Goal: Task Accomplishment & Management: Manage account settings

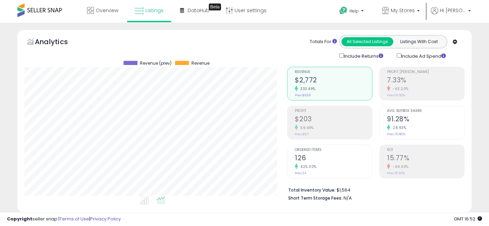
select select "**"
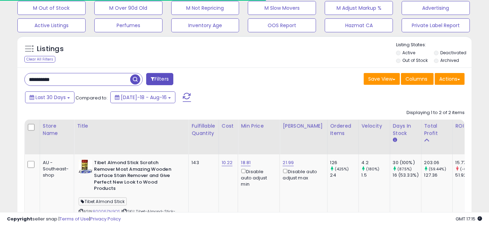
scroll to position [234, 0]
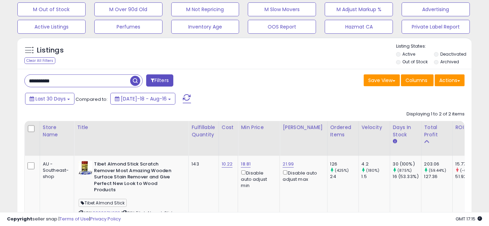
click at [96, 80] on input "**********" at bounding box center [77, 81] width 105 height 12
type input "**********"
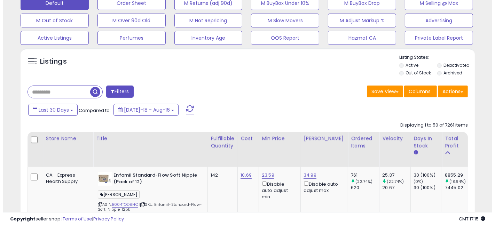
scroll to position [143, 263]
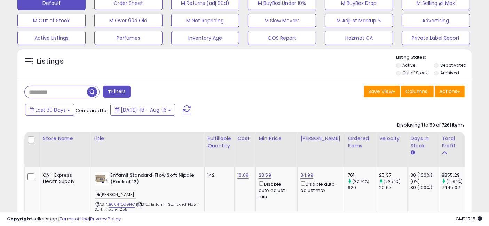
click at [58, 97] on input "text" at bounding box center [56, 92] width 62 height 12
type input "**********"
click at [91, 91] on span "button" at bounding box center [92, 92] width 10 height 10
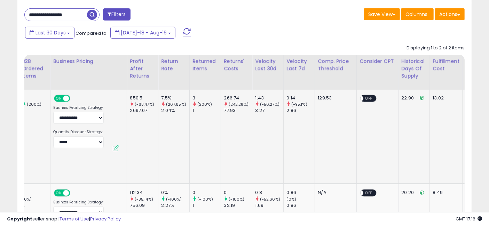
scroll to position [0, 1258]
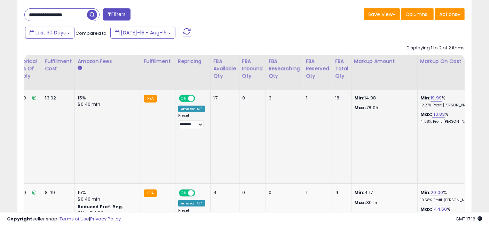
drag, startPoint x: 168, startPoint y: 132, endPoint x: 388, endPoint y: 142, distance: 220.1
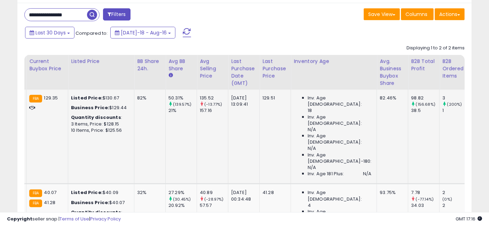
scroll to position [0, 0]
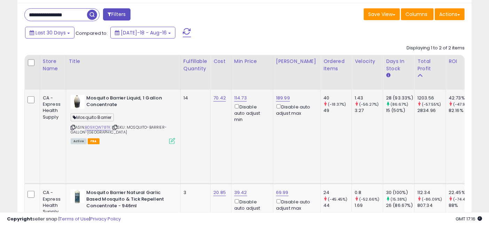
drag, startPoint x: 373, startPoint y: 137, endPoint x: 198, endPoint y: 125, distance: 176.1
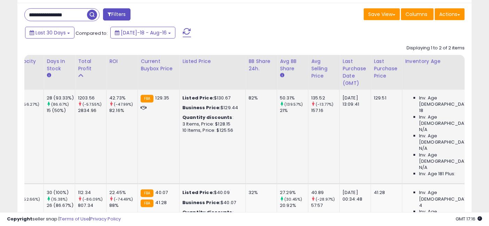
drag, startPoint x: 230, startPoint y: 138, endPoint x: 305, endPoint y: 135, distance: 75.2
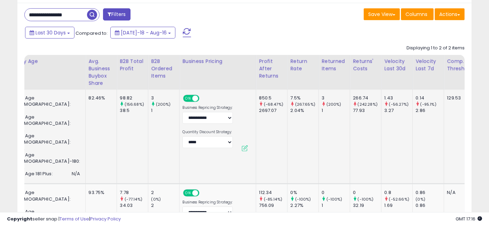
drag, startPoint x: 264, startPoint y: 129, endPoint x: 324, endPoint y: 133, distance: 59.6
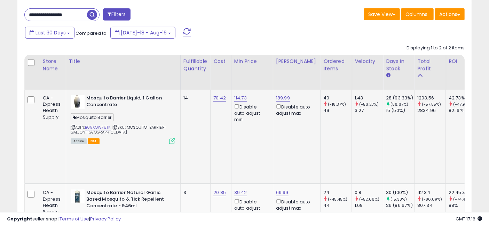
drag, startPoint x: 390, startPoint y: 126, endPoint x: 212, endPoint y: 121, distance: 178.5
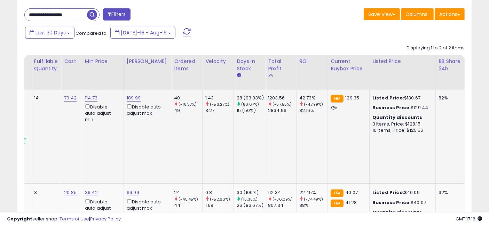
drag, startPoint x: 226, startPoint y: 134, endPoint x: 267, endPoint y: 138, distance: 40.6
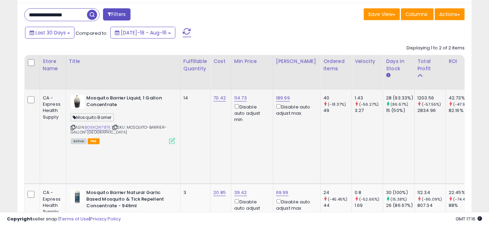
drag, startPoint x: 275, startPoint y: 131, endPoint x: 163, endPoint y: 133, distance: 112.0
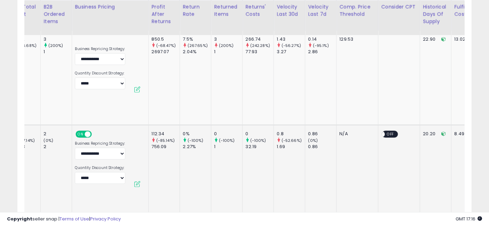
drag, startPoint x: 207, startPoint y: 143, endPoint x: 302, endPoint y: 141, distance: 95.3
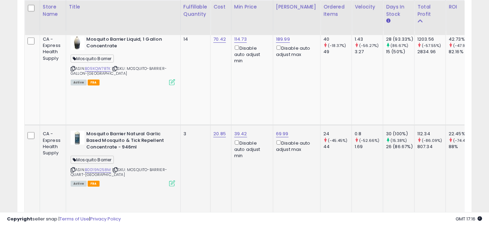
drag, startPoint x: 298, startPoint y: 142, endPoint x: 162, endPoint y: 137, distance: 135.7
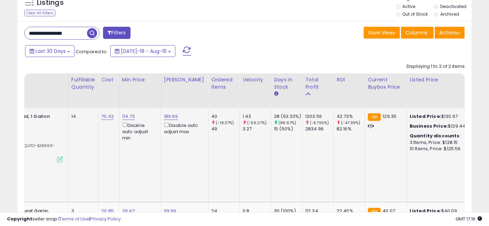
drag, startPoint x: 203, startPoint y: 157, endPoint x: 251, endPoint y: 159, distance: 48.4
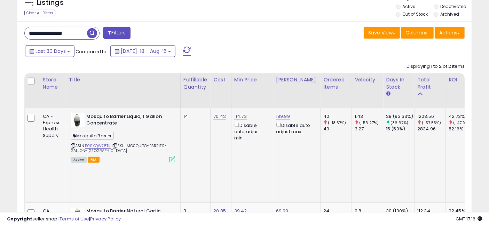
drag, startPoint x: 326, startPoint y: 152, endPoint x: 182, endPoint y: 152, distance: 144.7
click at [97, 144] on link "B09XQW78TK" at bounding box center [98, 146] width 26 height 6
click at [280, 117] on link "189.99" at bounding box center [283, 116] width 14 height 7
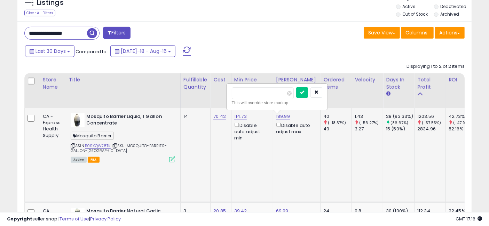
click at [244, 92] on input "******" at bounding box center [263, 93] width 62 height 12
type input "******"
click button "submit" at bounding box center [302, 92] width 12 height 10
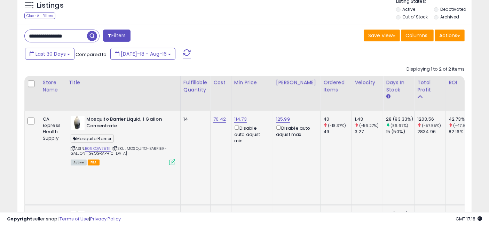
scroll to position [243, 0]
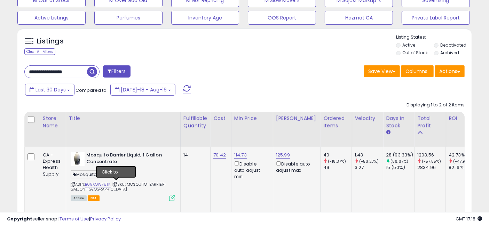
click at [116, 184] on icon at bounding box center [115, 185] width 5 height 4
click at [61, 71] on input "**********" at bounding box center [56, 72] width 62 height 12
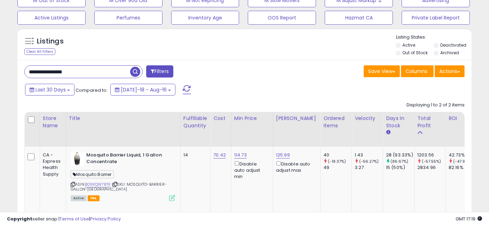
click at [61, 71] on input "**********" at bounding box center [77, 72] width 105 height 12
type input "**********"
click at [137, 72] on span "button" at bounding box center [135, 72] width 10 height 10
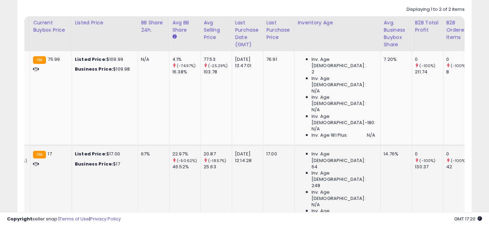
scroll to position [0, 597]
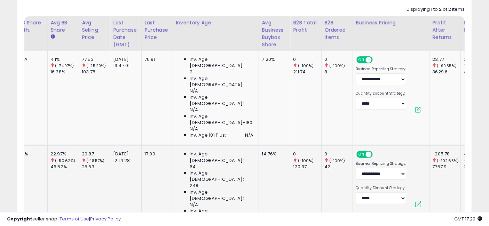
drag, startPoint x: 198, startPoint y: 164, endPoint x: 279, endPoint y: 170, distance: 80.9
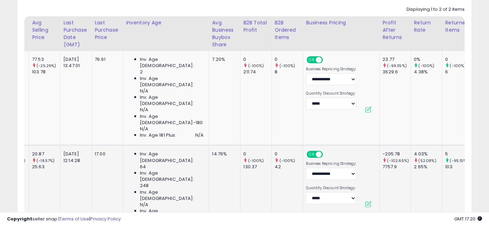
scroll to position [0, 640]
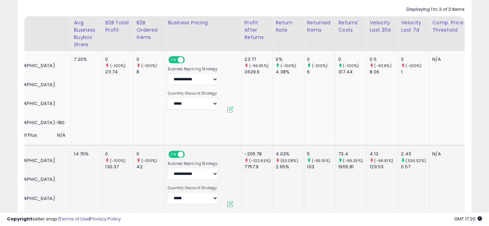
drag, startPoint x: 380, startPoint y: 158, endPoint x: 410, endPoint y: 158, distance: 30.3
drag, startPoint x: 419, startPoint y: 153, endPoint x: 275, endPoint y: 152, distance: 144.0
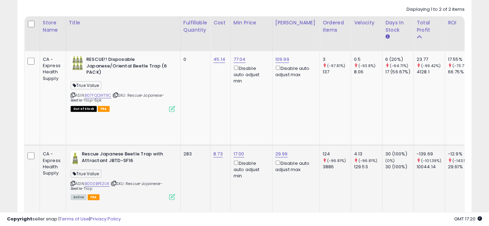
drag, startPoint x: 279, startPoint y: 161, endPoint x: 195, endPoint y: 160, distance: 83.8
click at [172, 194] on icon at bounding box center [172, 197] width 6 height 6
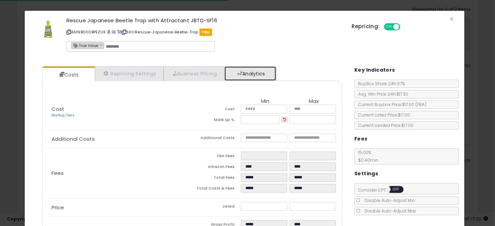
click at [255, 75] on link "Analytics" at bounding box center [249, 73] width 51 height 14
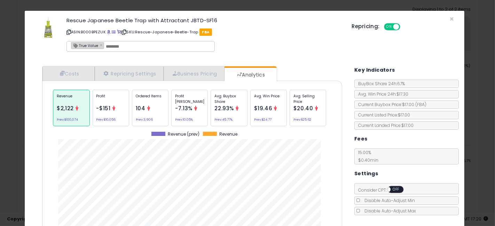
click at [146, 108] on icon at bounding box center [148, 108] width 5 height 5
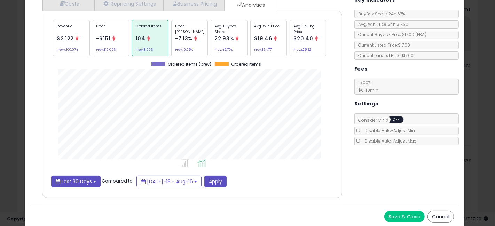
click at [67, 181] on span "Last 30 Days" at bounding box center [77, 181] width 30 height 7
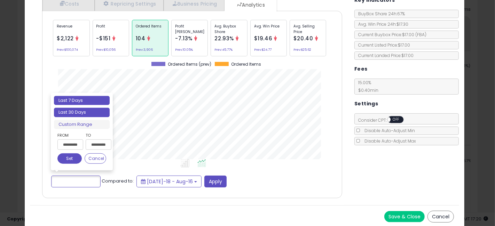
type input "**********"
click at [74, 99] on li "Last 7 Days" at bounding box center [82, 100] width 56 height 9
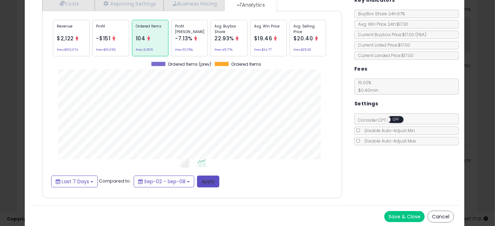
click at [209, 178] on button "Apply" at bounding box center [208, 182] width 22 height 12
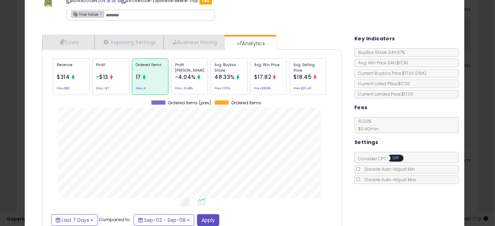
click at [0, 152] on div "× Close Rescue Japanese Beetle Trap with Attractant JBTD-SF16 ASIN: B000BPEZUK …" at bounding box center [247, 113] width 495 height 226
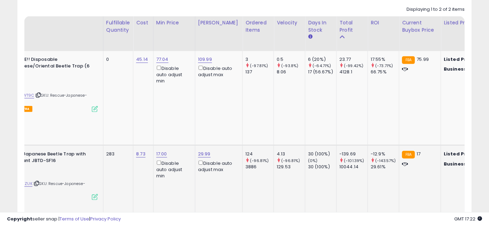
scroll to position [0, 113]
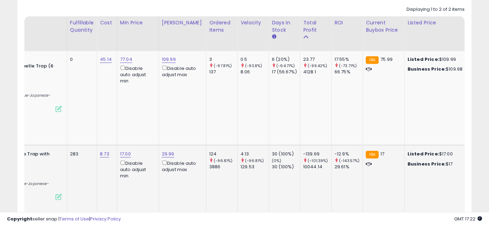
drag, startPoint x: 218, startPoint y: 166, endPoint x: 242, endPoint y: 163, distance: 24.2
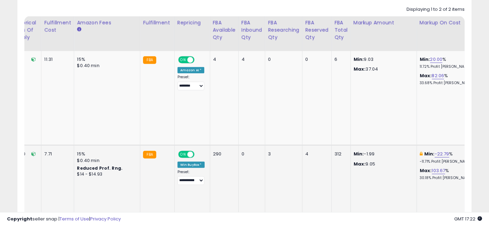
scroll to position [0, 1259]
drag, startPoint x: 112, startPoint y: 154, endPoint x: 445, endPoint y: 167, distance: 333.5
drag, startPoint x: 426, startPoint y: 171, endPoint x: 344, endPoint y: 164, distance: 82.5
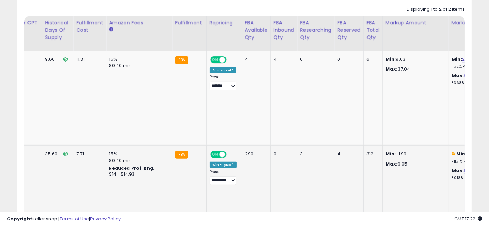
scroll to position [0, 1098]
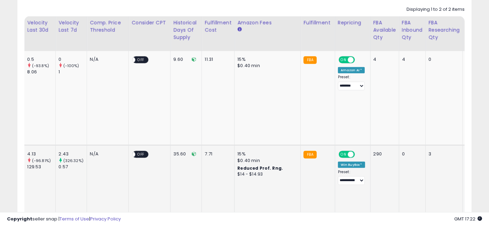
drag, startPoint x: 343, startPoint y: 155, endPoint x: 312, endPoint y: 154, distance: 30.3
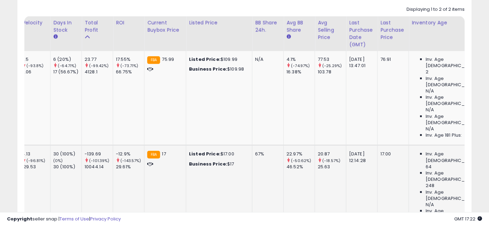
scroll to position [0, 0]
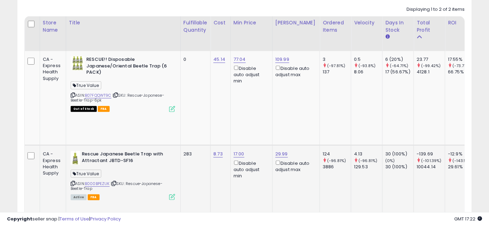
drag, startPoint x: 375, startPoint y: 159, endPoint x: 138, endPoint y: 154, distance: 236.2
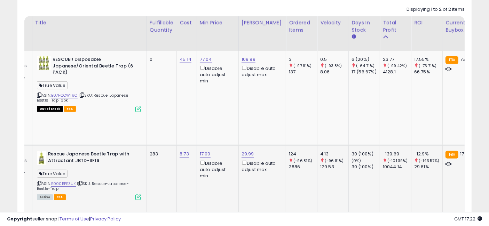
scroll to position [0, 54]
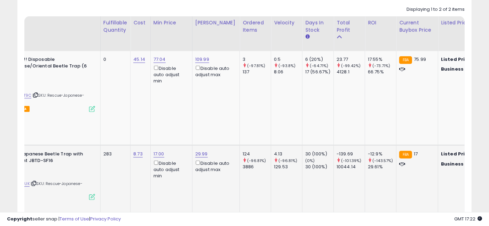
drag, startPoint x: 208, startPoint y: 165, endPoint x: 250, endPoint y: 166, distance: 42.8
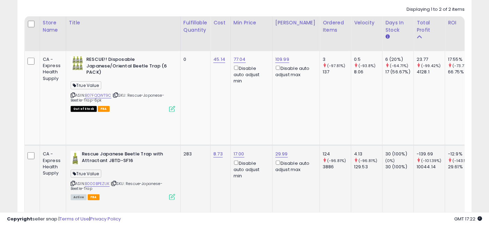
drag, startPoint x: 320, startPoint y: 167, endPoint x: 159, endPoint y: 166, distance: 161.1
click at [102, 181] on link "B000BPEZUK" at bounding box center [97, 184] width 25 height 6
click at [100, 95] on link "B07FQQWT9C" at bounding box center [98, 96] width 26 height 6
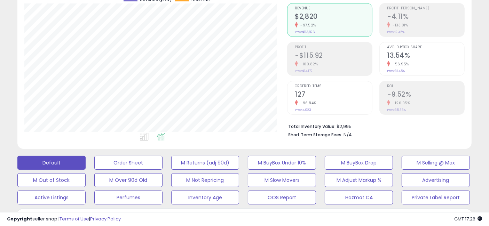
scroll to position [0, 0]
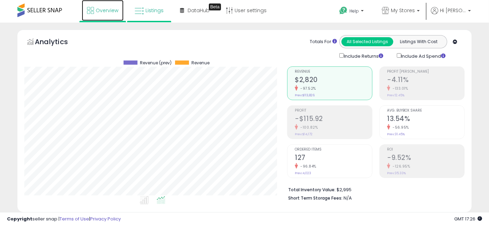
click at [103, 14] on span "Overview" at bounding box center [107, 10] width 23 height 7
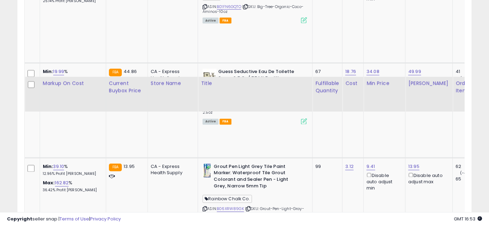
scroll to position [1273, 0]
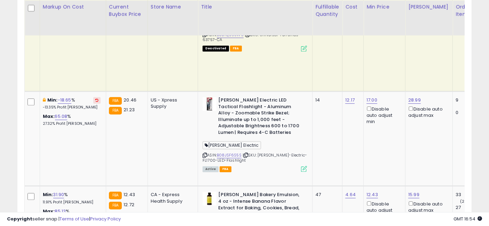
scroll to position [1737, 0]
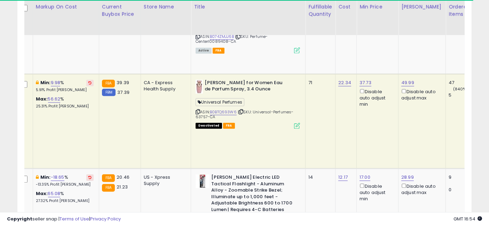
scroll to position [0, 75]
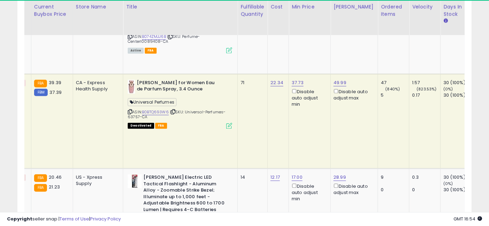
drag, startPoint x: 309, startPoint y: 115, endPoint x: 350, endPoint y: 118, distance: 41.1
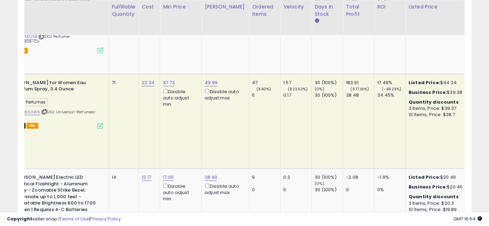
scroll to position [0, 0]
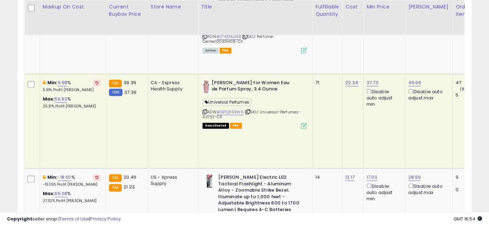
drag, startPoint x: 341, startPoint y: 125, endPoint x: 188, endPoint y: 126, distance: 152.7
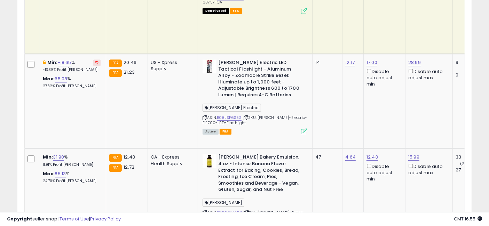
scroll to position [1853, 0]
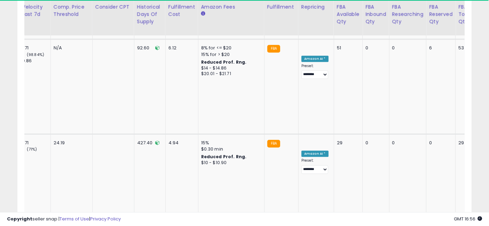
scroll to position [0, 1290]
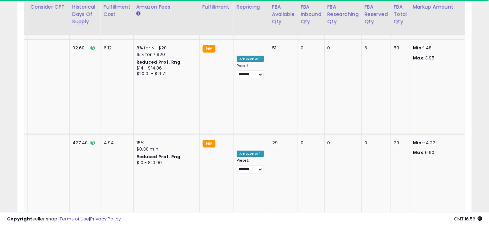
drag, startPoint x: 281, startPoint y: 104, endPoint x: 410, endPoint y: 102, distance: 128.4
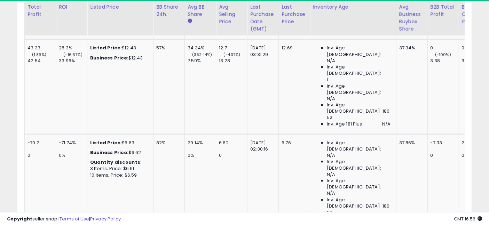
scroll to position [0, 0]
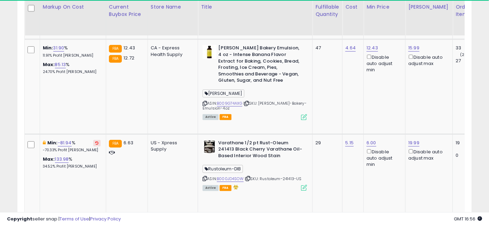
drag, startPoint x: 327, startPoint y: 104, endPoint x: 245, endPoint y: 104, distance: 81.8
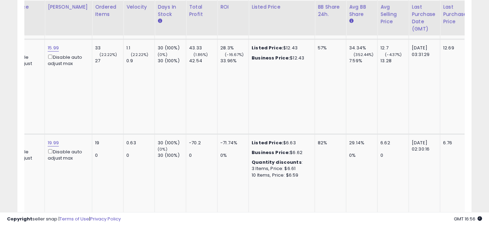
scroll to position [0, 437]
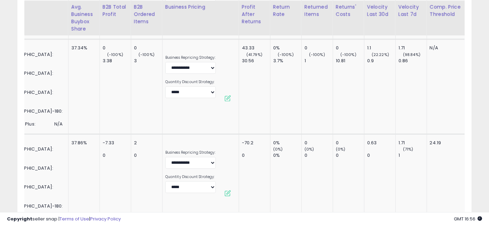
drag, startPoint x: 295, startPoint y: 97, endPoint x: 346, endPoint y: 104, distance: 52.1
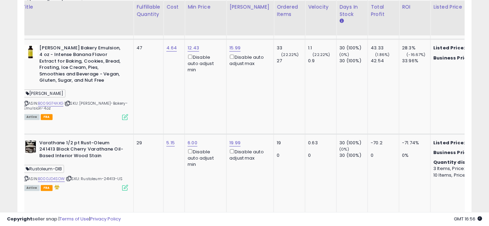
drag, startPoint x: 383, startPoint y: 106, endPoint x: 264, endPoint y: 100, distance: 118.8
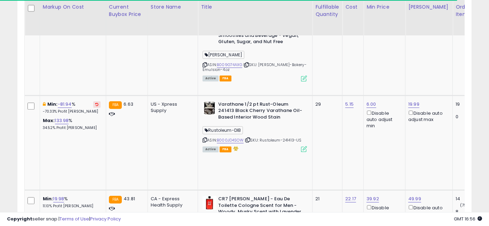
drag, startPoint x: 216, startPoint y: 134, endPoint x: 194, endPoint y: 102, distance: 39.2
drag, startPoint x: 214, startPoint y: 133, endPoint x: 194, endPoint y: 97, distance: 40.8
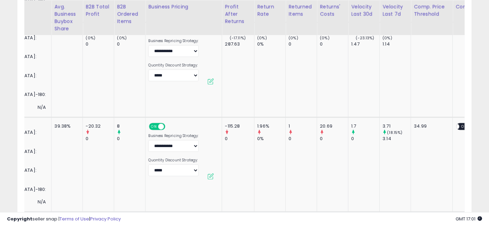
scroll to position [0, 864]
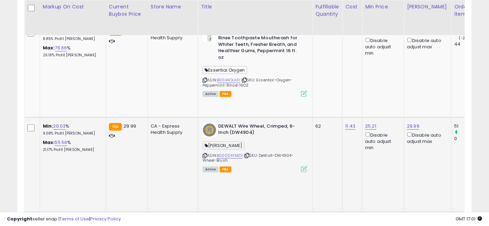
click at [301, 166] on icon at bounding box center [304, 169] width 6 height 6
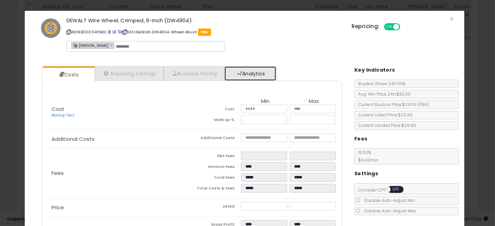
click at [247, 74] on link "Analytics" at bounding box center [249, 73] width 51 height 14
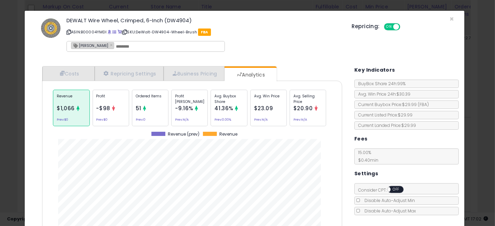
click at [193, 102] on p "Profit Margin" at bounding box center [189, 99] width 29 height 10
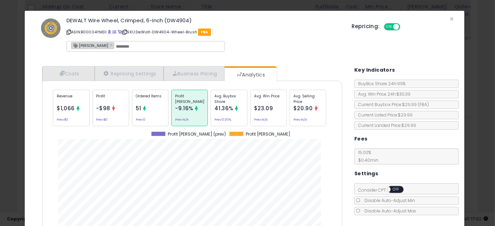
click at [149, 108] on div "Ordered Items 51 Prev: 0" at bounding box center [150, 108] width 37 height 37
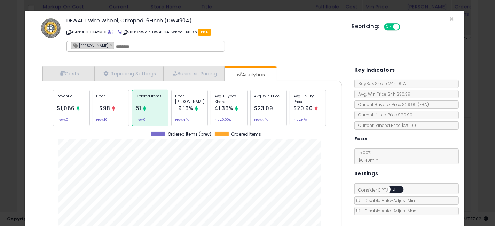
click at [108, 111] on div "-$98" at bounding box center [103, 108] width 14 height 9
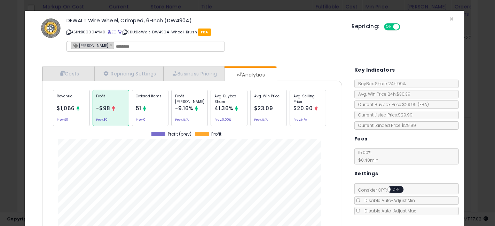
click at [0, 138] on div "× Close DEWALT Wire Wheel, Crimped, 6-Inch (DW4904) ASIN: B00004YMDI | SKU: DeW…" at bounding box center [247, 113] width 495 height 226
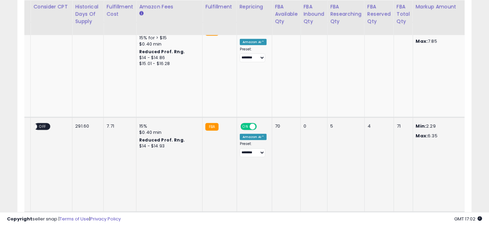
drag, startPoint x: 139, startPoint y: 112, endPoint x: 417, endPoint y: 108, distance: 278.3
drag, startPoint x: 387, startPoint y: 109, endPoint x: 196, endPoint y: 114, distance: 191.1
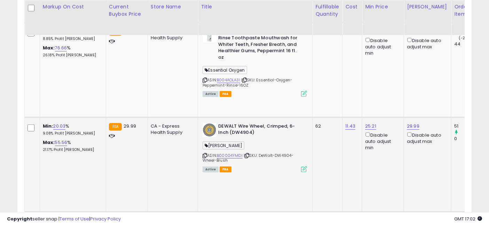
drag, startPoint x: 368, startPoint y: 103, endPoint x: 165, endPoint y: 102, distance: 203.5
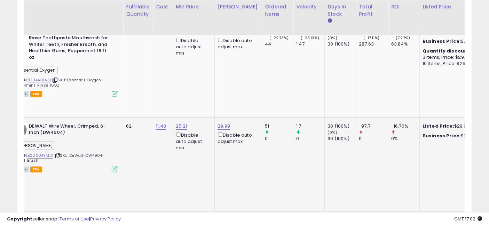
drag, startPoint x: 286, startPoint y: 102, endPoint x: 323, endPoint y: 109, distance: 37.5
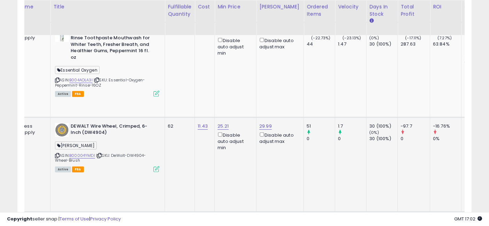
drag, startPoint x: 359, startPoint y: 108, endPoint x: 324, endPoint y: 109, distance: 35.1
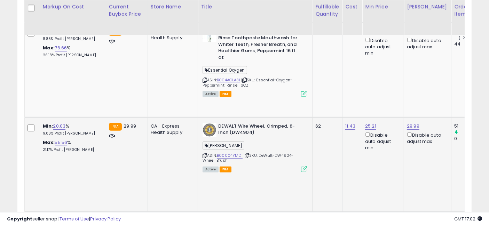
drag, startPoint x: 350, startPoint y: 109, endPoint x: 250, endPoint y: 113, distance: 99.9
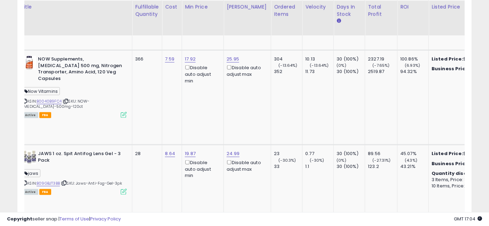
scroll to position [0, 222]
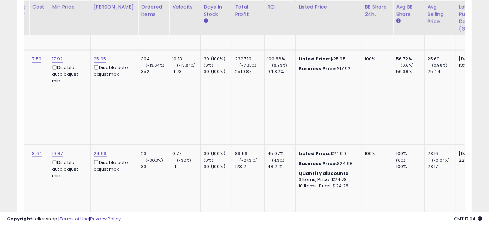
drag, startPoint x: 295, startPoint y: 111, endPoint x: 350, endPoint y: 112, distance: 54.3
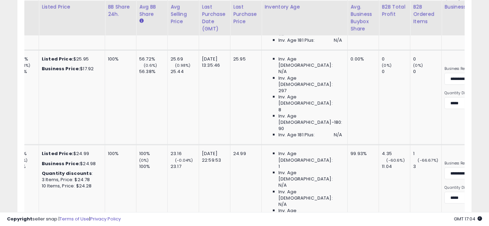
scroll to position [0, 790]
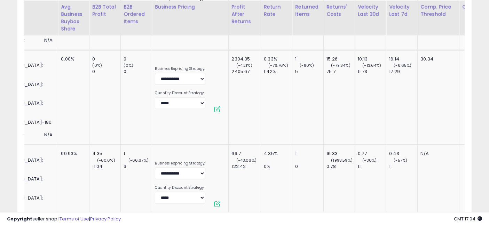
drag, startPoint x: 272, startPoint y: 120, endPoint x: 337, endPoint y: 118, distance: 65.1
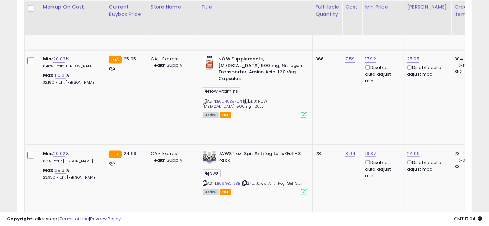
drag, startPoint x: 346, startPoint y: 114, endPoint x: 258, endPoint y: 113, distance: 87.3
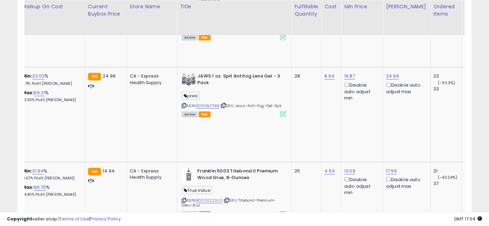
drag, startPoint x: 312, startPoint y: 103, endPoint x: 330, endPoint y: 105, distance: 17.9
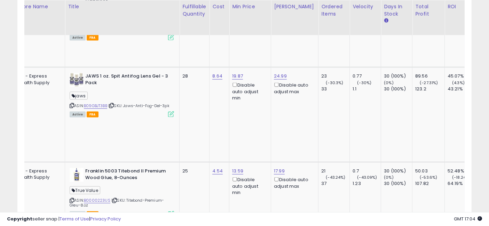
drag, startPoint x: 287, startPoint y: 111, endPoint x: 332, endPoint y: 112, distance: 44.5
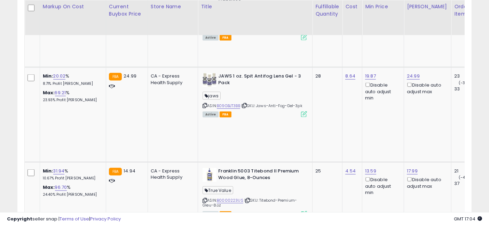
drag, startPoint x: 344, startPoint y: 114, endPoint x: 230, endPoint y: 115, distance: 114.1
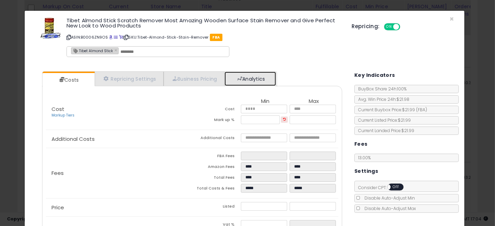
click at [232, 78] on link "Analytics" at bounding box center [249, 79] width 51 height 14
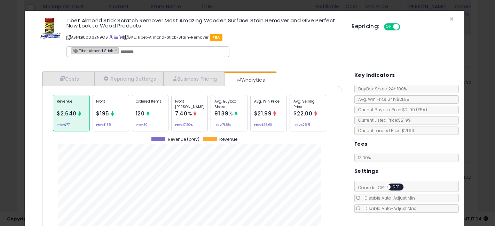
click at [228, 111] on span "91.39%" at bounding box center [223, 113] width 18 height 7
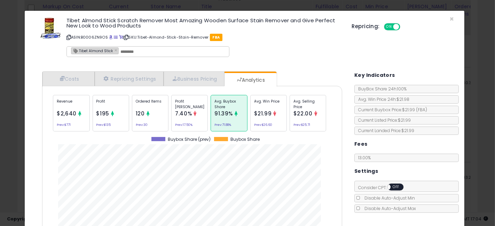
click at [306, 110] on span "$22.00" at bounding box center [302, 113] width 19 height 7
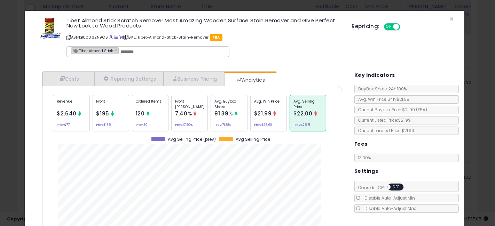
click at [0, 134] on div "× Close Tibet Almond Stick Scratch Remover Most Amazing Wooden Surface Stain Re…" at bounding box center [247, 113] width 495 height 226
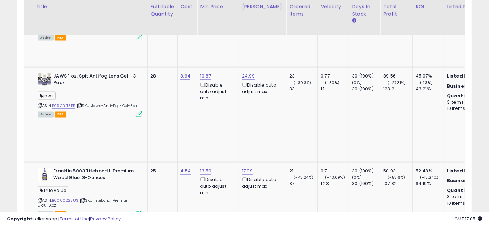
drag, startPoint x: 299, startPoint y: 114, endPoint x: 328, endPoint y: 115, distance: 29.6
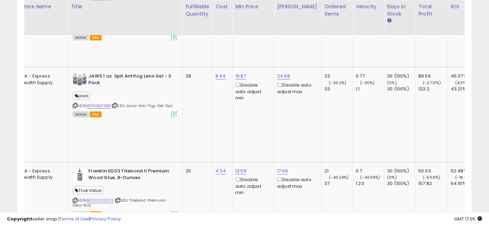
drag, startPoint x: 334, startPoint y: 110, endPoint x: 307, endPoint y: 111, distance: 26.8
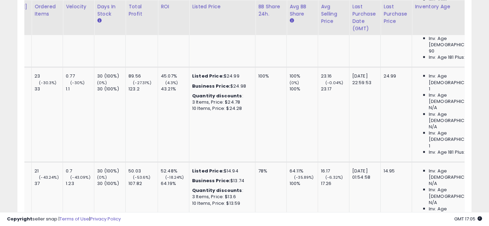
drag, startPoint x: 222, startPoint y: 105, endPoint x: 406, endPoint y: 103, distance: 184.7
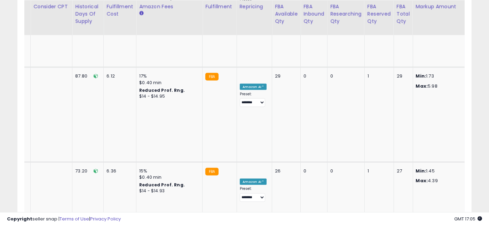
drag, startPoint x: 343, startPoint y: 109, endPoint x: 204, endPoint y: 108, distance: 139.5
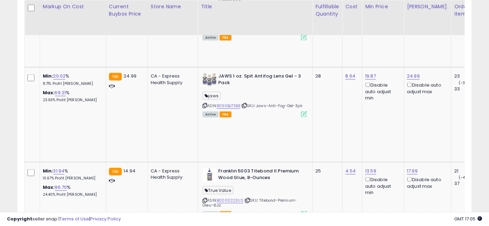
drag, startPoint x: 305, startPoint y: 99, endPoint x: 178, endPoint y: 101, distance: 127.0
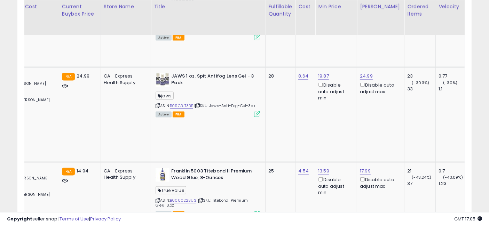
drag, startPoint x: 286, startPoint y: 103, endPoint x: 314, endPoint y: 105, distance: 27.9
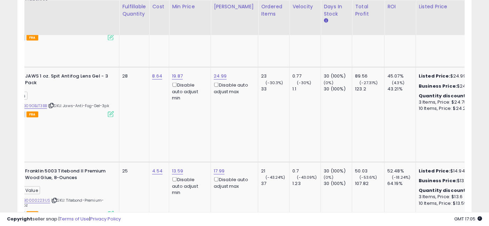
drag, startPoint x: 237, startPoint y: 109, endPoint x: 269, endPoint y: 109, distance: 31.3
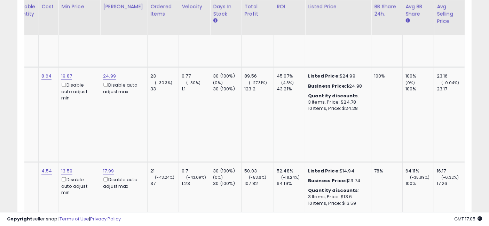
drag, startPoint x: 244, startPoint y: 108, endPoint x: 295, endPoint y: 107, distance: 50.8
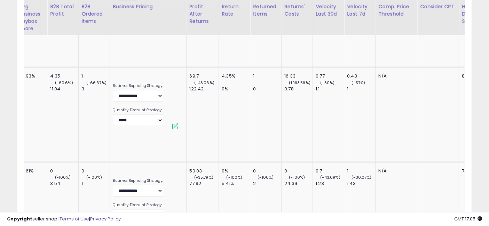
drag, startPoint x: 305, startPoint y: 106, endPoint x: 342, endPoint y: 108, distance: 36.9
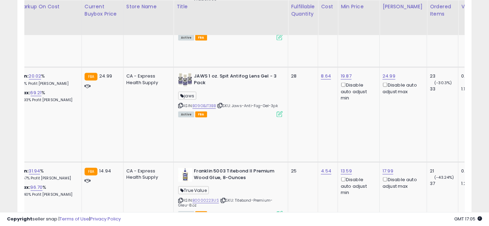
drag, startPoint x: 369, startPoint y: 106, endPoint x: 255, endPoint y: 105, distance: 114.1
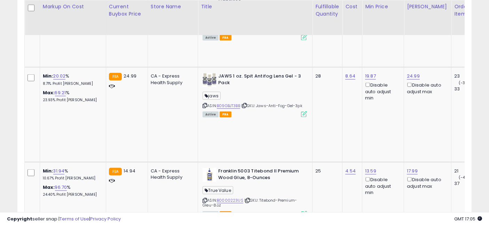
click at [355, 46] on input "*****" at bounding box center [376, 48] width 62 height 12
type input "*****"
click button "submit" at bounding box center [415, 47] width 12 height 10
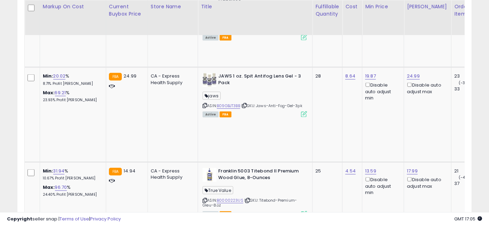
drag, startPoint x: 309, startPoint y: 104, endPoint x: 159, endPoint y: 104, distance: 150.6
click at [355, 47] on input "*****" at bounding box center [377, 48] width 62 height 12
type input "*****"
click button "submit" at bounding box center [416, 47] width 12 height 10
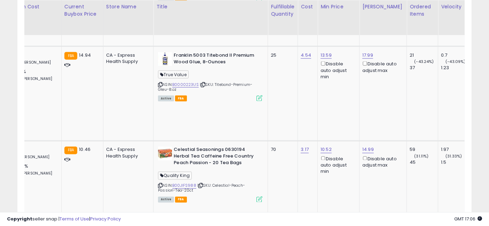
scroll to position [0, 61]
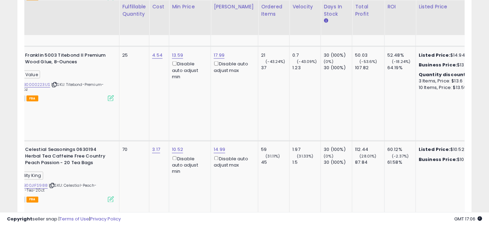
drag, startPoint x: 285, startPoint y: 119, endPoint x: 311, endPoint y: 121, distance: 26.6
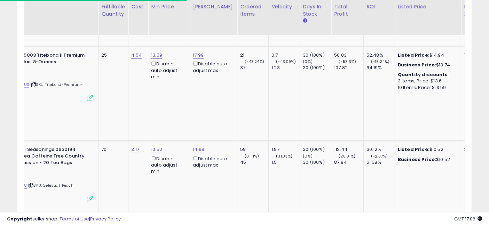
scroll to position [0, 244]
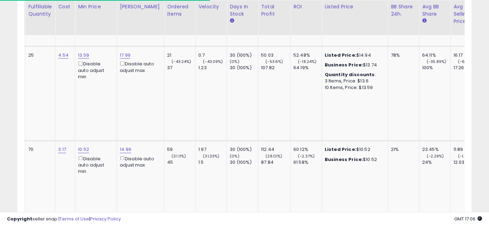
drag, startPoint x: 301, startPoint y: 138, endPoint x: 354, endPoint y: 138, distance: 53.2
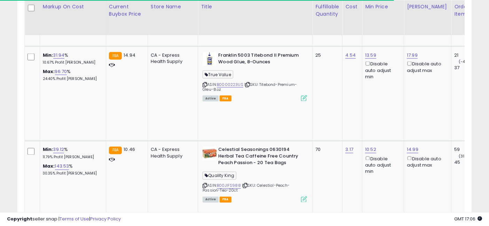
drag, startPoint x: 348, startPoint y: 134, endPoint x: 244, endPoint y: 131, distance: 104.0
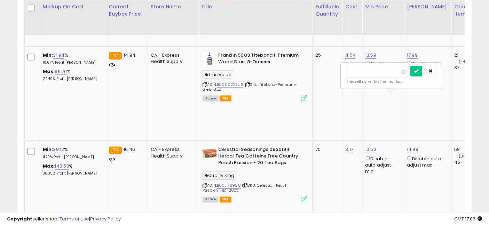
click at [356, 70] on input "*****" at bounding box center [377, 72] width 62 height 12
type input "*****"
click button "submit" at bounding box center [416, 71] width 12 height 10
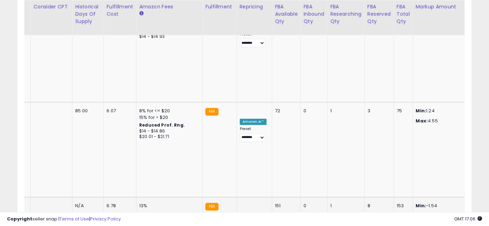
drag, startPoint x: 174, startPoint y: 82, endPoint x: 357, endPoint y: 74, distance: 183.1
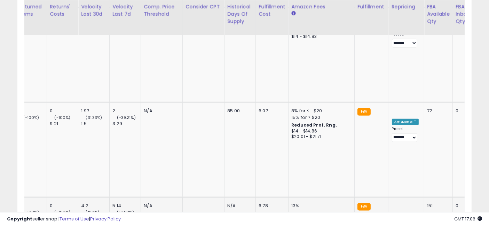
drag, startPoint x: 328, startPoint y: 81, endPoint x: 282, endPoint y: 80, distance: 45.9
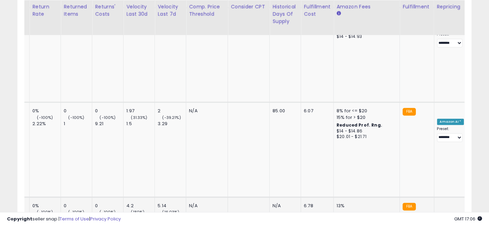
drag, startPoint x: 310, startPoint y: 81, endPoint x: 287, endPoint y: 83, distance: 23.4
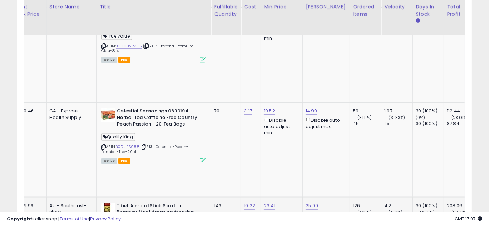
drag, startPoint x: 311, startPoint y: 86, endPoint x: 138, endPoint y: 84, distance: 173.3
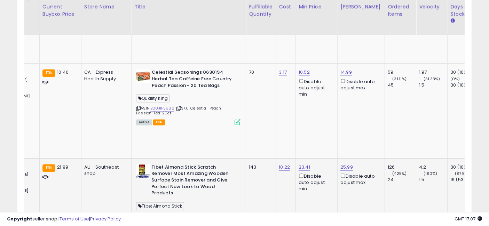
drag, startPoint x: 133, startPoint y: 122, endPoint x: 182, endPoint y: 122, distance: 49.4
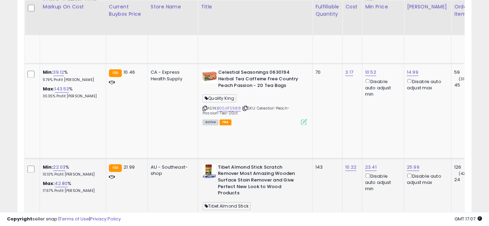
drag, startPoint x: 257, startPoint y: 128, endPoint x: 205, endPoint y: 124, distance: 52.0
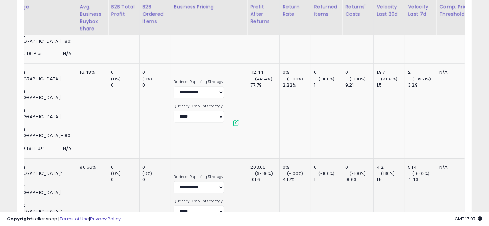
drag, startPoint x: 309, startPoint y: 113, endPoint x: 363, endPoint y: 116, distance: 54.3
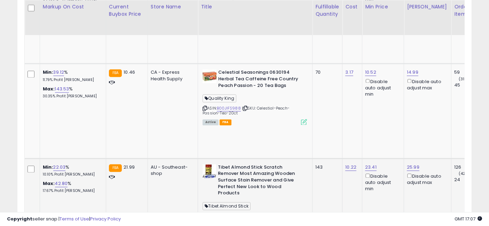
drag, startPoint x: 378, startPoint y: 120, endPoint x: 249, endPoint y: 120, distance: 129.8
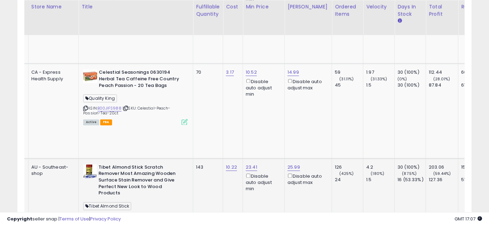
drag, startPoint x: 279, startPoint y: 119, endPoint x: 321, endPoint y: 123, distance: 41.9
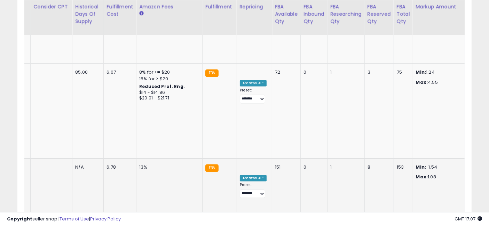
drag, startPoint x: 255, startPoint y: 121, endPoint x: 261, endPoint y: 127, distance: 7.9
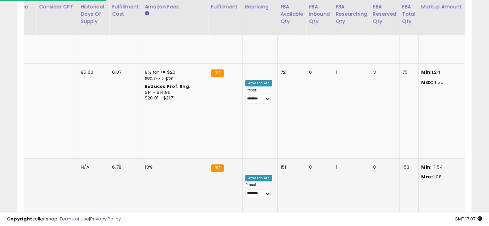
drag, startPoint x: 261, startPoint y: 127, endPoint x: 300, endPoint y: 117, distance: 40.2
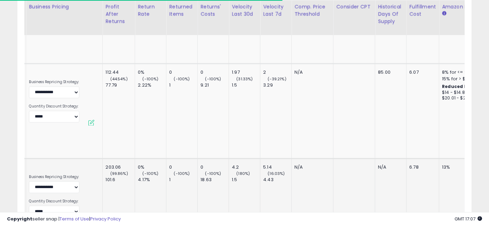
drag, startPoint x: 287, startPoint y: 117, endPoint x: 234, endPoint y: 113, distance: 53.0
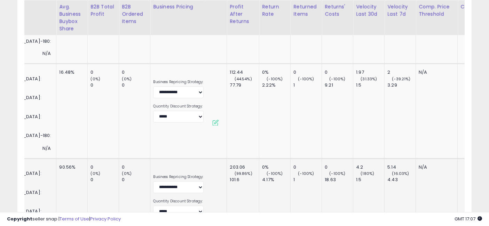
drag, startPoint x: 258, startPoint y: 120, endPoint x: 242, endPoint y: 119, distance: 15.8
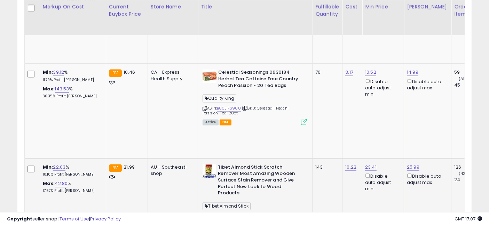
drag, startPoint x: 361, startPoint y: 125, endPoint x: 179, endPoint y: 118, distance: 182.1
click at [355, 64] on input "*****" at bounding box center [377, 67] width 62 height 12
click button "submit" at bounding box center [416, 66] width 12 height 10
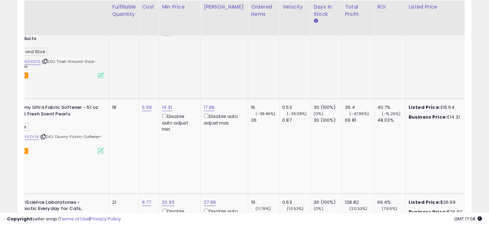
drag, startPoint x: 316, startPoint y: 105, endPoint x: 352, endPoint y: 106, distance: 36.5
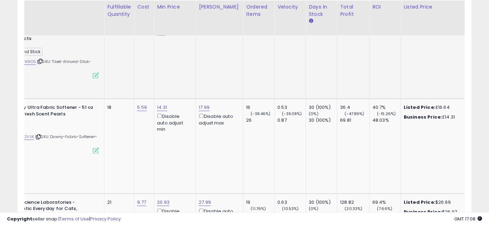
drag, startPoint x: 357, startPoint y: 106, endPoint x: 327, endPoint y: 105, distance: 30.3
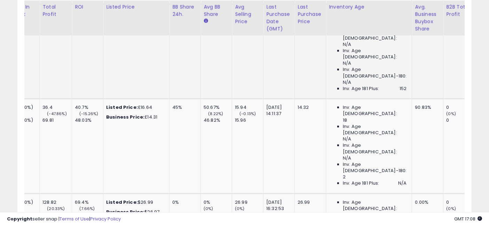
drag, startPoint x: 252, startPoint y: 104, endPoint x: 321, endPoint y: 106, distance: 68.6
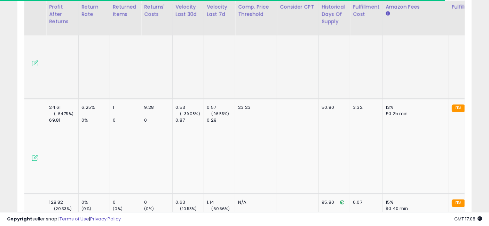
drag, startPoint x: 254, startPoint y: 107, endPoint x: 230, endPoint y: 105, distance: 24.7
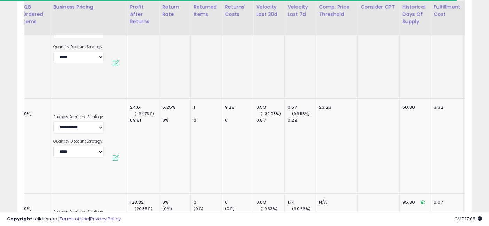
scroll to position [0, 815]
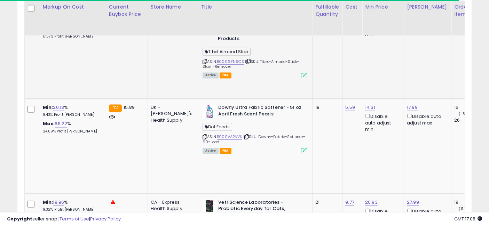
drag, startPoint x: 315, startPoint y: 105, endPoint x: 200, endPoint y: 96, distance: 115.2
click at [326, 48] on input "****" at bounding box center [334, 48] width 62 height 12
type input "*"
click button "submit" at bounding box center [373, 47] width 12 height 10
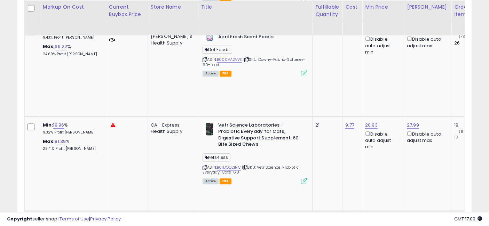
scroll to position [0, 64]
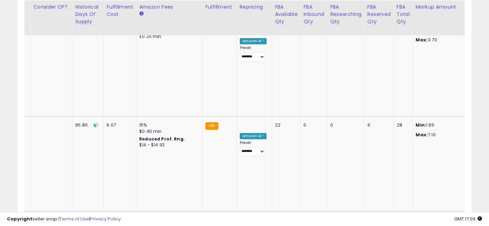
drag, startPoint x: 245, startPoint y: 77, endPoint x: 407, endPoint y: 78, distance: 162.8
drag, startPoint x: 417, startPoint y: 95, endPoint x: 368, endPoint y: 96, distance: 49.1
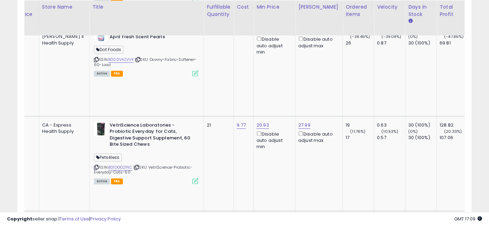
drag, startPoint x: 396, startPoint y: 94, endPoint x: 297, endPoint y: 93, distance: 98.5
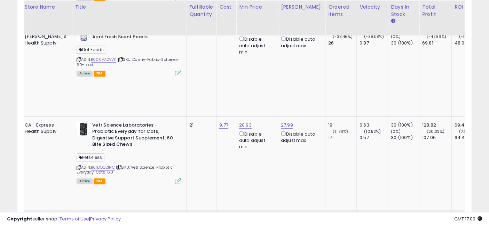
drag, startPoint x: 308, startPoint y: 87, endPoint x: 346, endPoint y: 95, distance: 39.0
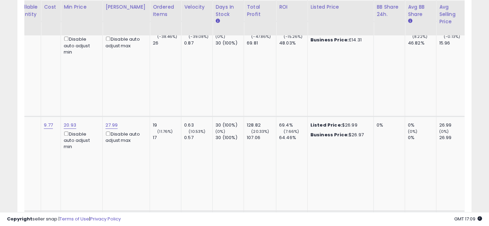
drag, startPoint x: 236, startPoint y: 96, endPoint x: 297, endPoint y: 97, distance: 61.2
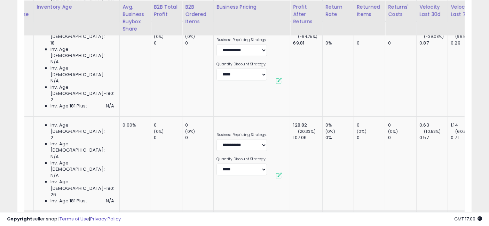
drag, startPoint x: 252, startPoint y: 94, endPoint x: 340, endPoint y: 91, distance: 88.8
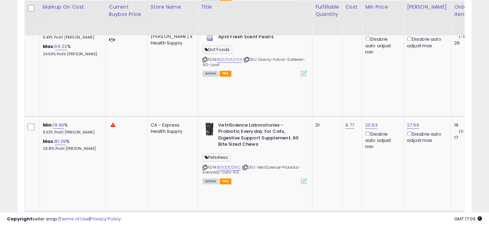
drag, startPoint x: 323, startPoint y: 94, endPoint x: 238, endPoint y: 93, distance: 85.2
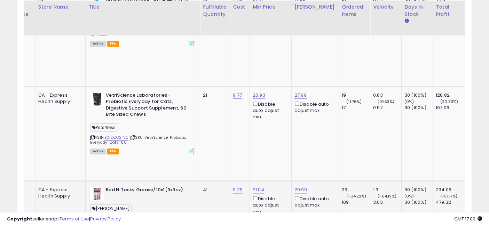
drag, startPoint x: 293, startPoint y: 126, endPoint x: 330, endPoint y: 133, distance: 37.7
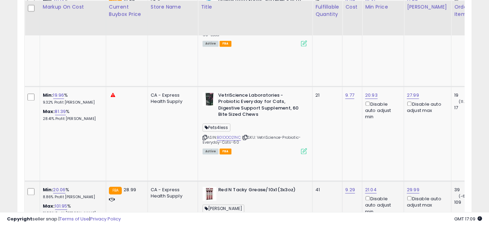
drag, startPoint x: 375, startPoint y: 129, endPoint x: 278, endPoint y: 130, distance: 96.4
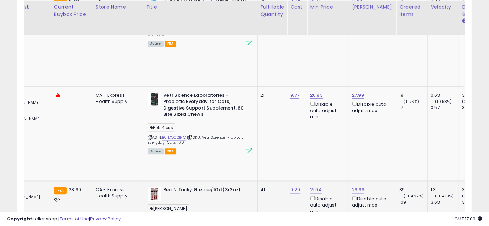
drag, startPoint x: 297, startPoint y: 119, endPoint x: 329, endPoint y: 127, distance: 32.8
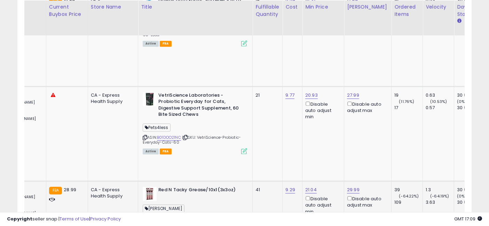
click at [295, 75] on input "*****" at bounding box center [317, 77] width 62 height 12
type input "*****"
click button "submit" at bounding box center [356, 76] width 12 height 10
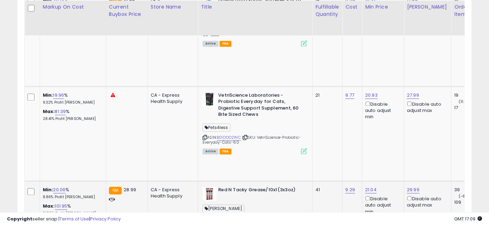
drag, startPoint x: 343, startPoint y: 126, endPoint x: 133, endPoint y: 131, distance: 210.2
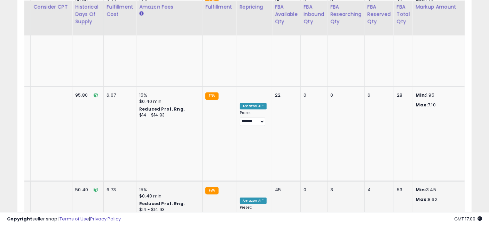
drag, startPoint x: 131, startPoint y: 130, endPoint x: 379, endPoint y: 130, distance: 247.3
drag, startPoint x: 430, startPoint y: 130, endPoint x: 281, endPoint y: 134, distance: 148.6
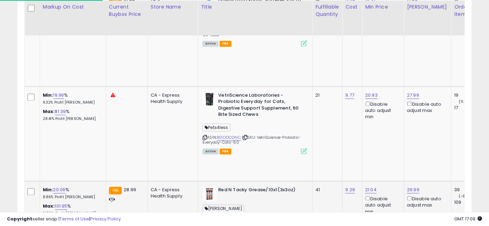
drag, startPoint x: 361, startPoint y: 128, endPoint x: 221, endPoint y: 127, distance: 140.2
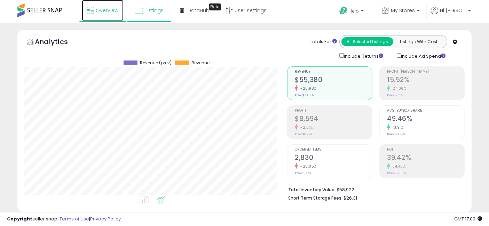
click at [107, 10] on span "Overview" at bounding box center [107, 10] width 23 height 7
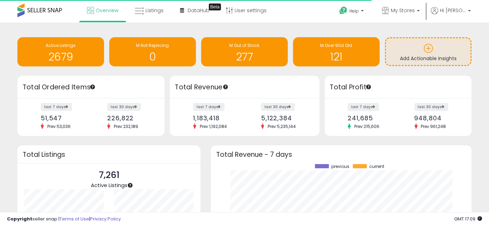
scroll to position [97, 246]
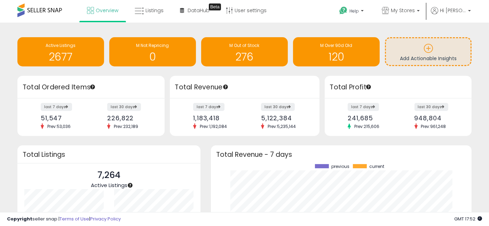
scroll to position [97, 246]
